Goal: Navigation & Orientation: Go to known website

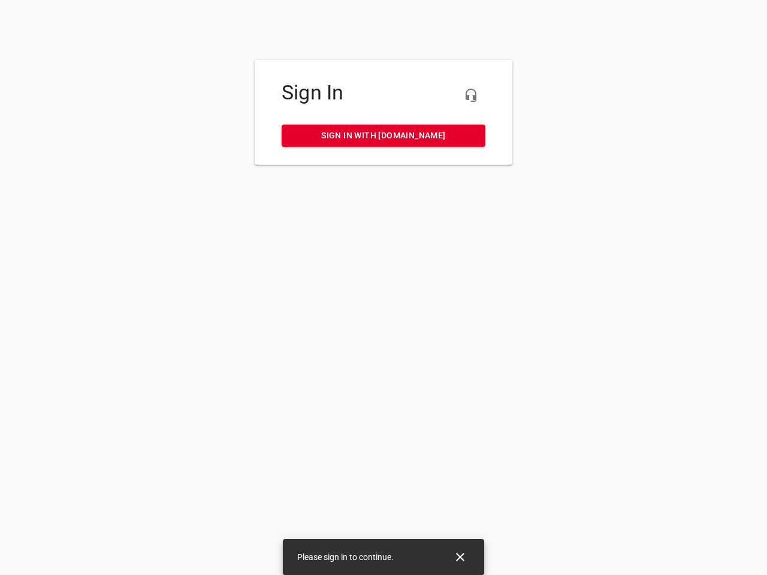
click at [471, 95] on icon "button" at bounding box center [471, 95] width 14 height 14
click at [460, 557] on icon "Close" at bounding box center [460, 557] width 8 height 8
